Goal: Check status: Check status

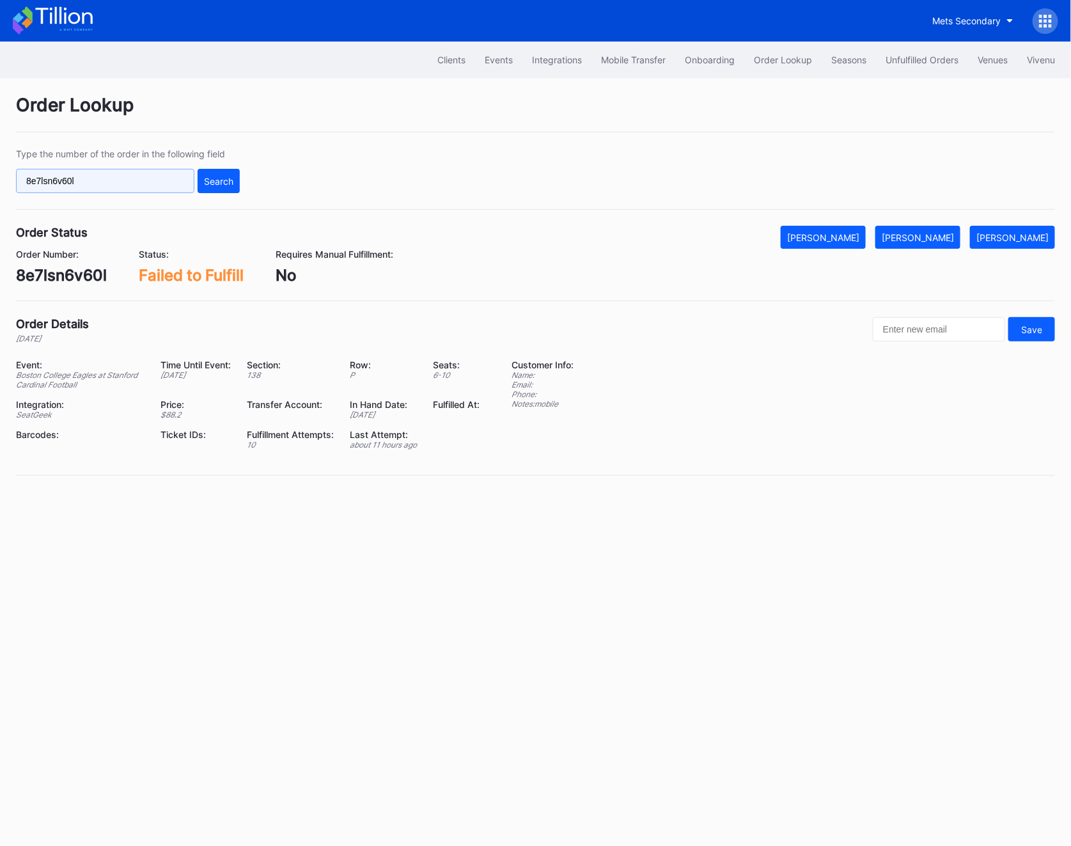
click at [124, 187] on input "8e7lsn6v60l" at bounding box center [105, 181] width 178 height 24
paste input "278635527"
click at [217, 185] on div "Search" at bounding box center [218, 181] width 29 height 11
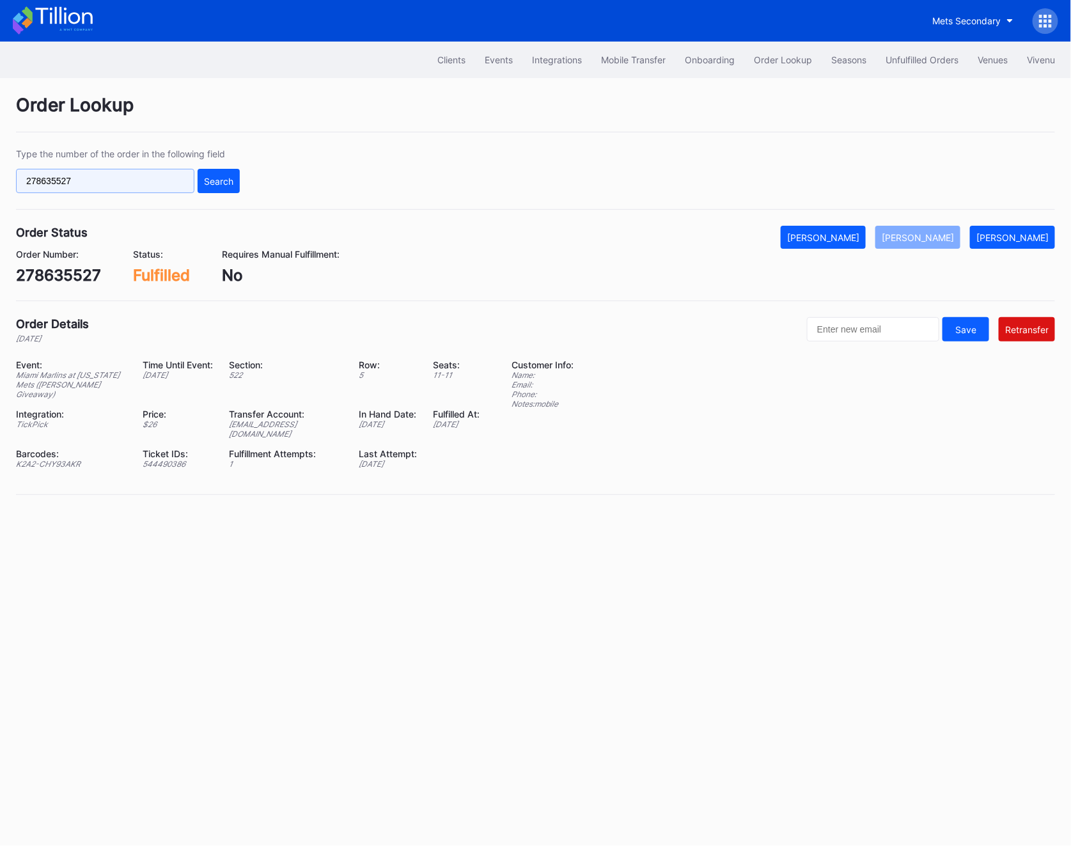
click at [98, 184] on input "278635527" at bounding box center [105, 181] width 178 height 24
paste input "180385"
click at [205, 180] on div "Search" at bounding box center [218, 181] width 29 height 11
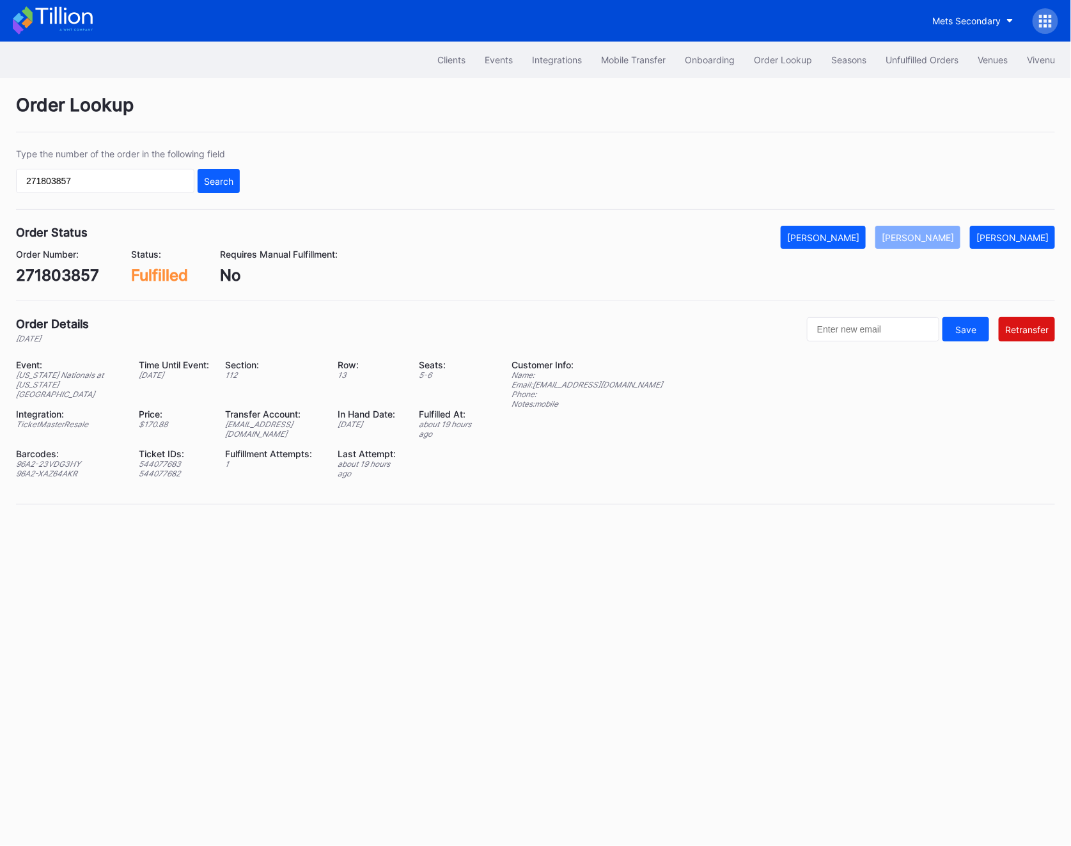
click at [53, 279] on div "271803857" at bounding box center [57, 275] width 83 height 19
click at [102, 173] on input "271803857" at bounding box center [105, 181] width 178 height 24
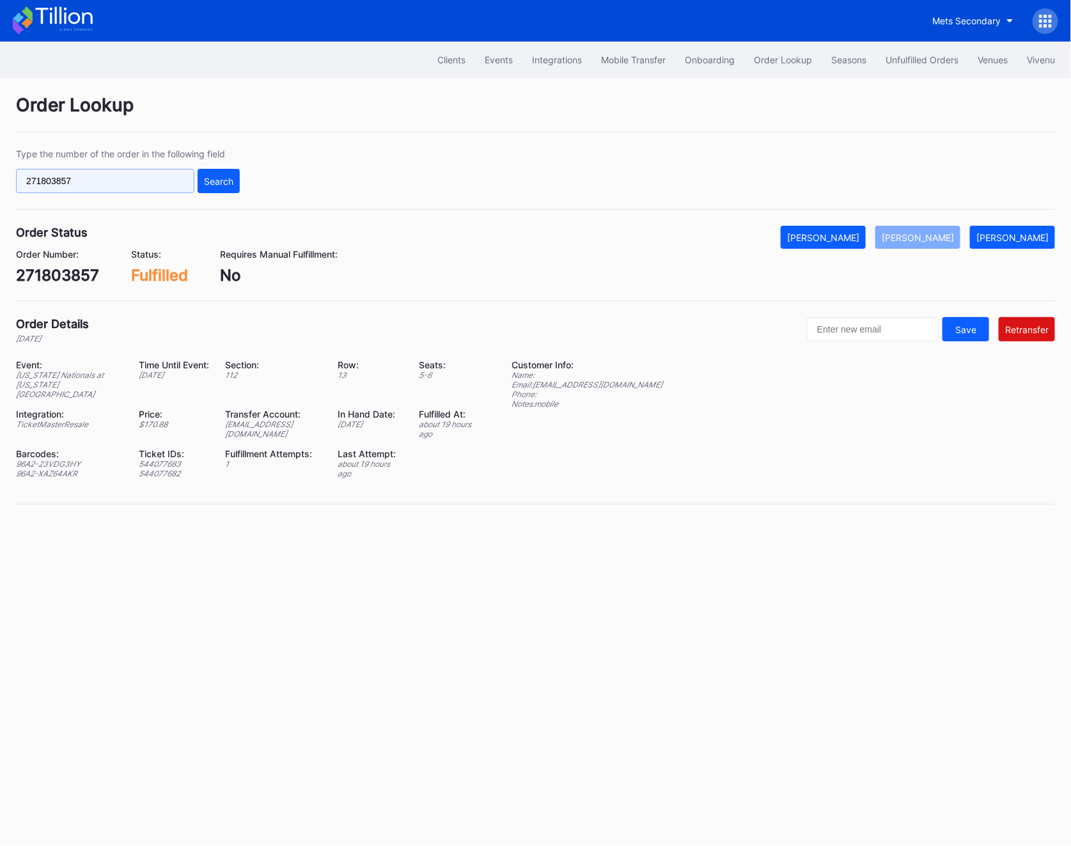
paste input "622385664"
click at [189, 171] on input "622385664" at bounding box center [105, 181] width 178 height 24
type input "622385664"
click at [213, 173] on button "Search" at bounding box center [219, 181] width 42 height 24
